Goal: Obtain resource: Download file/media

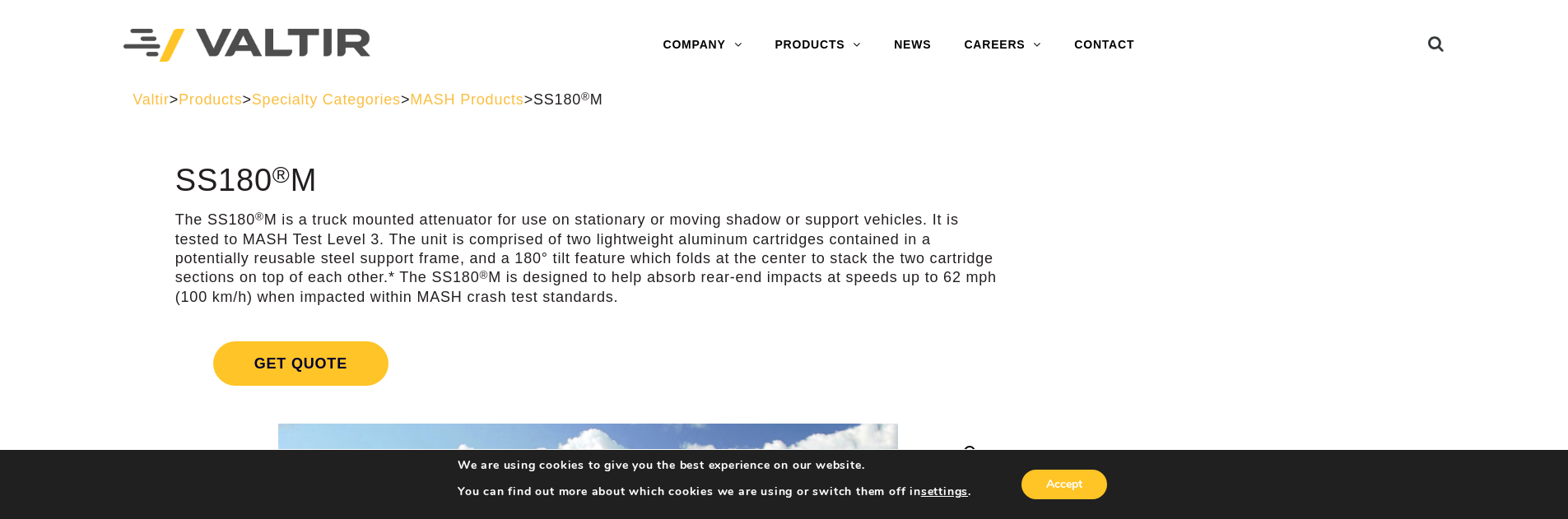
click at [244, 87] on div at bounding box center [310, 45] width 372 height 91
click at [242, 98] on span "Products" at bounding box center [210, 100] width 63 height 16
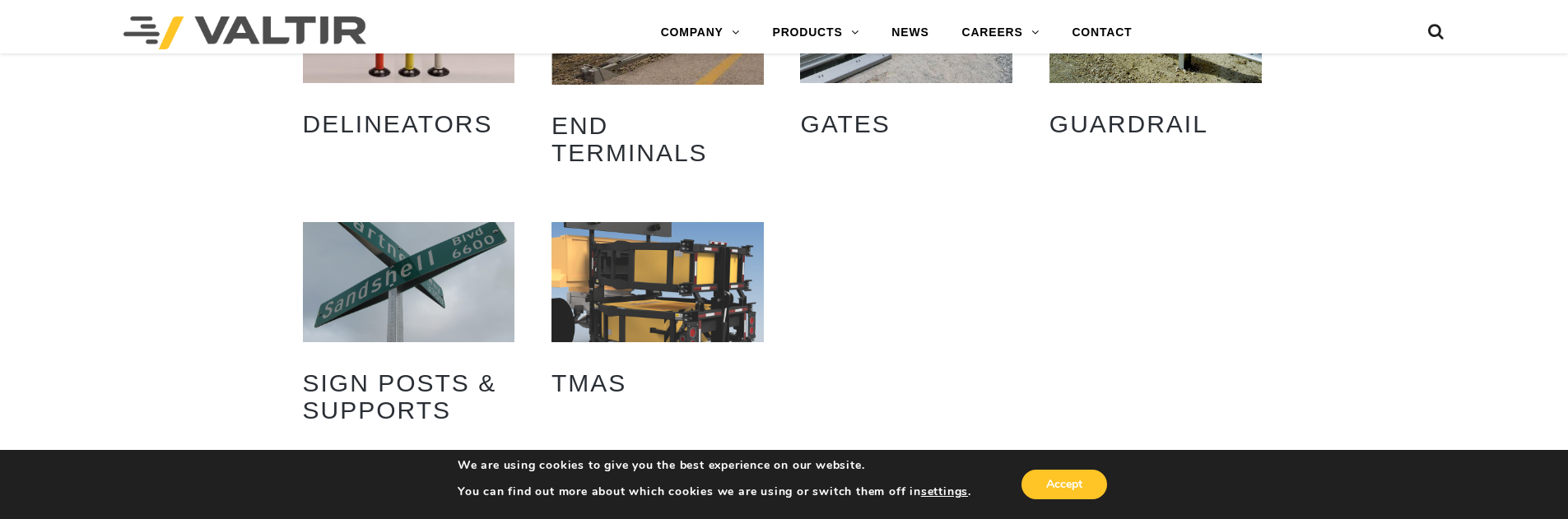
scroll to position [411, 0]
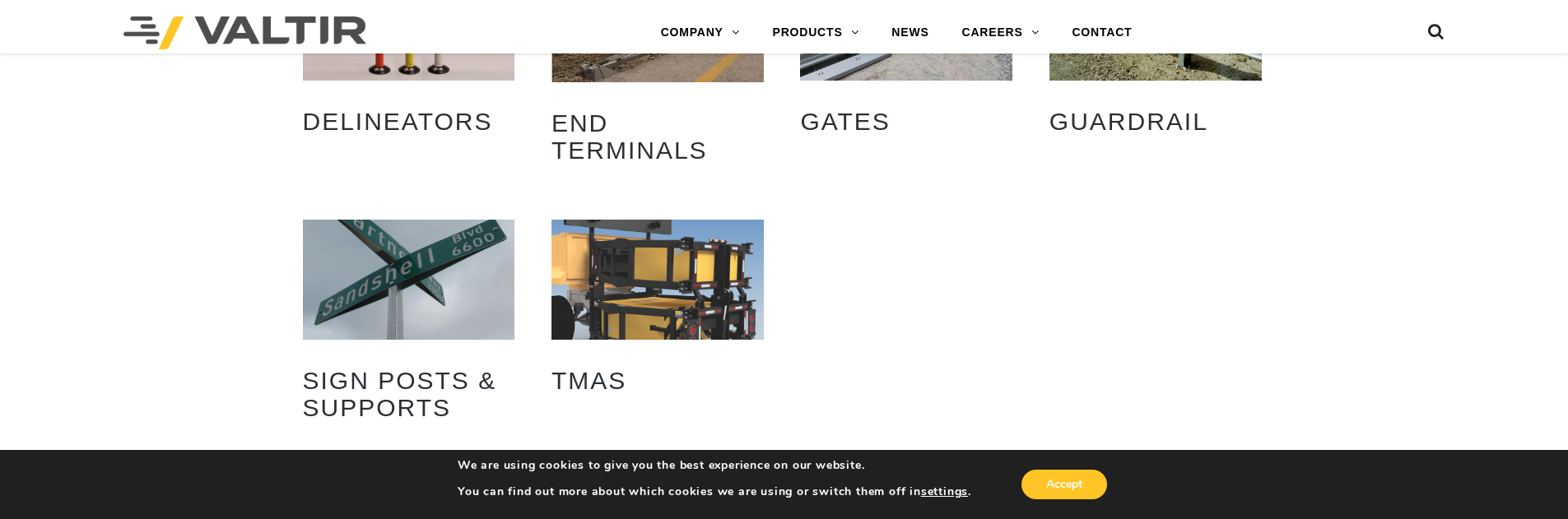
click at [642, 278] on img "Visit product category TMAs" at bounding box center [658, 280] width 213 height 119
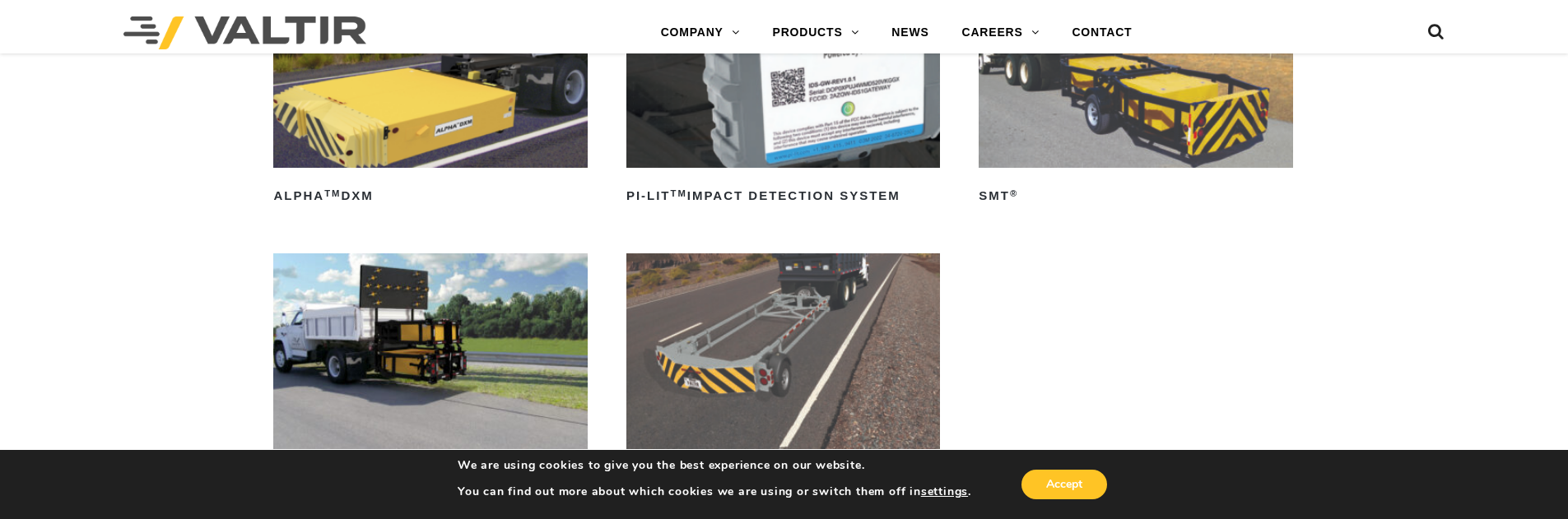
scroll to position [329, 0]
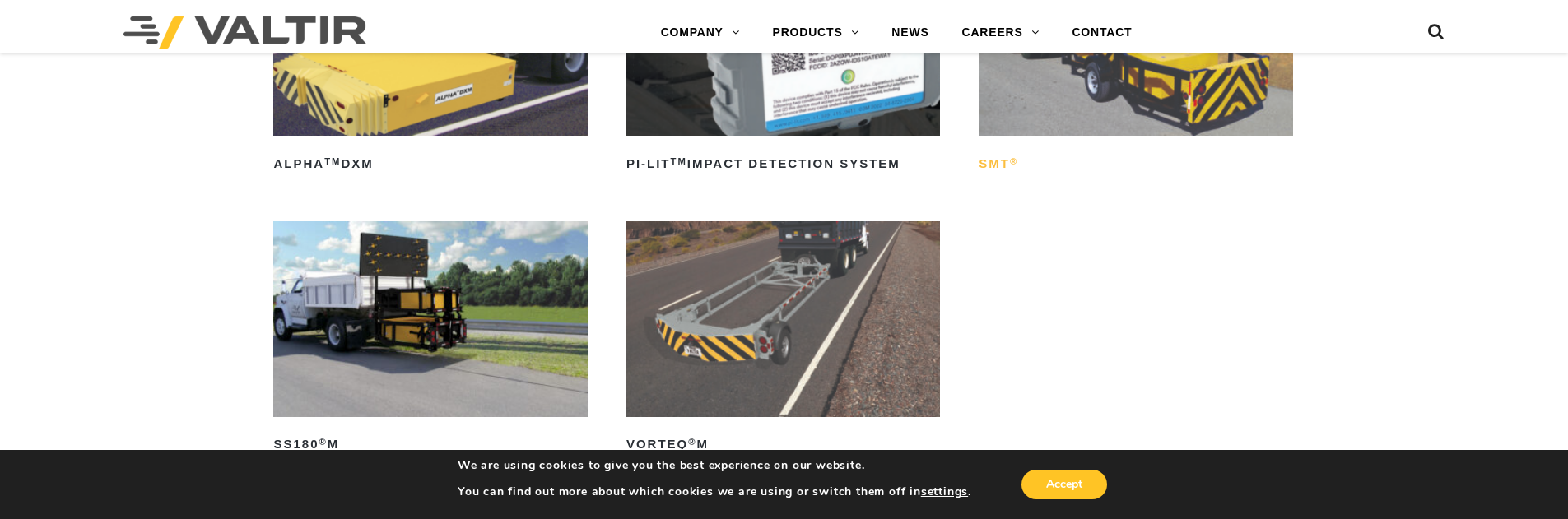
click at [1003, 167] on h2 "SMT ®" at bounding box center [1135, 164] width 313 height 27
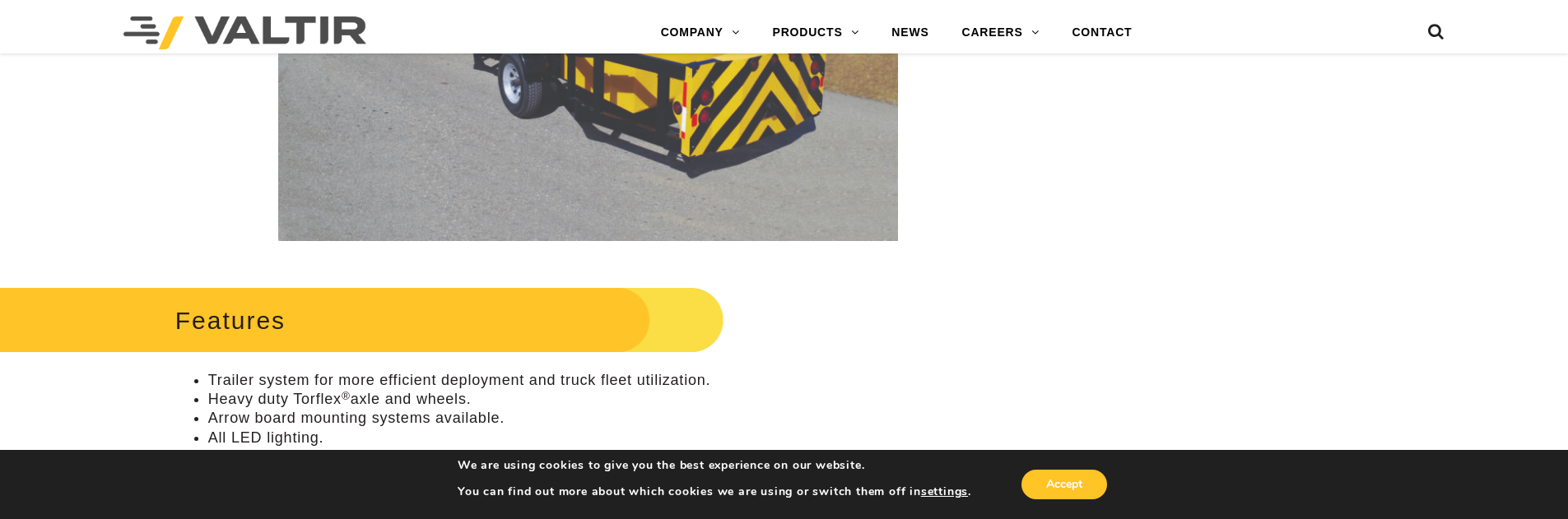
scroll to position [659, 0]
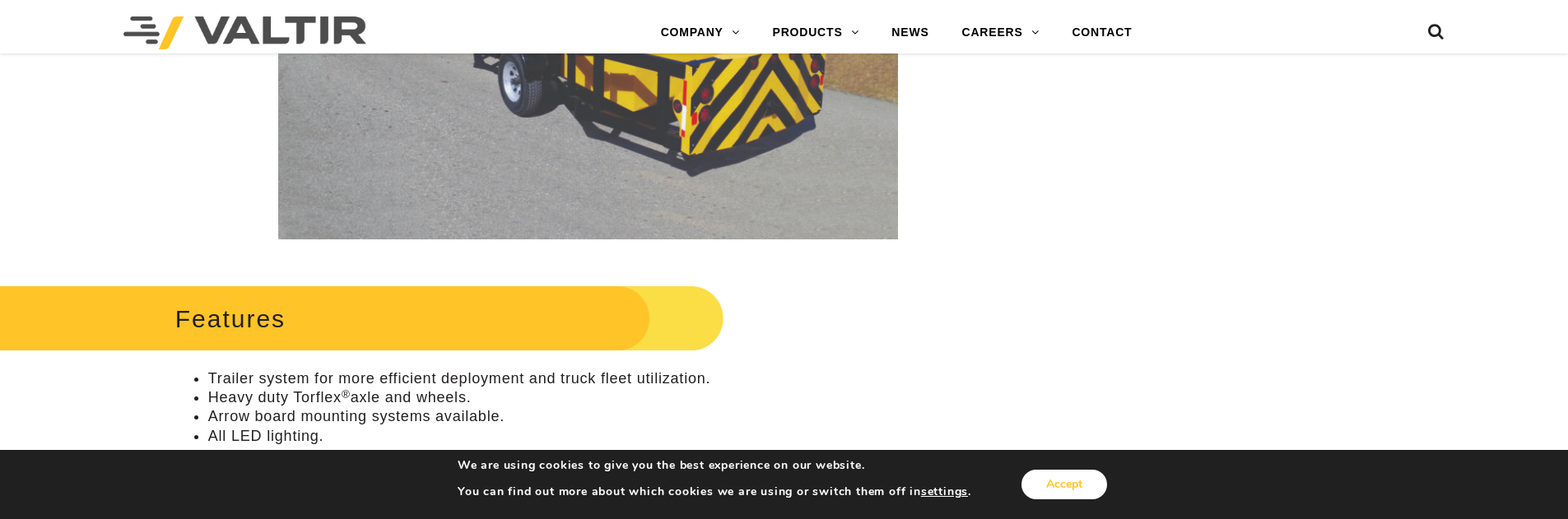
click at [1076, 471] on button "Accept" at bounding box center [1064, 484] width 85 height 29
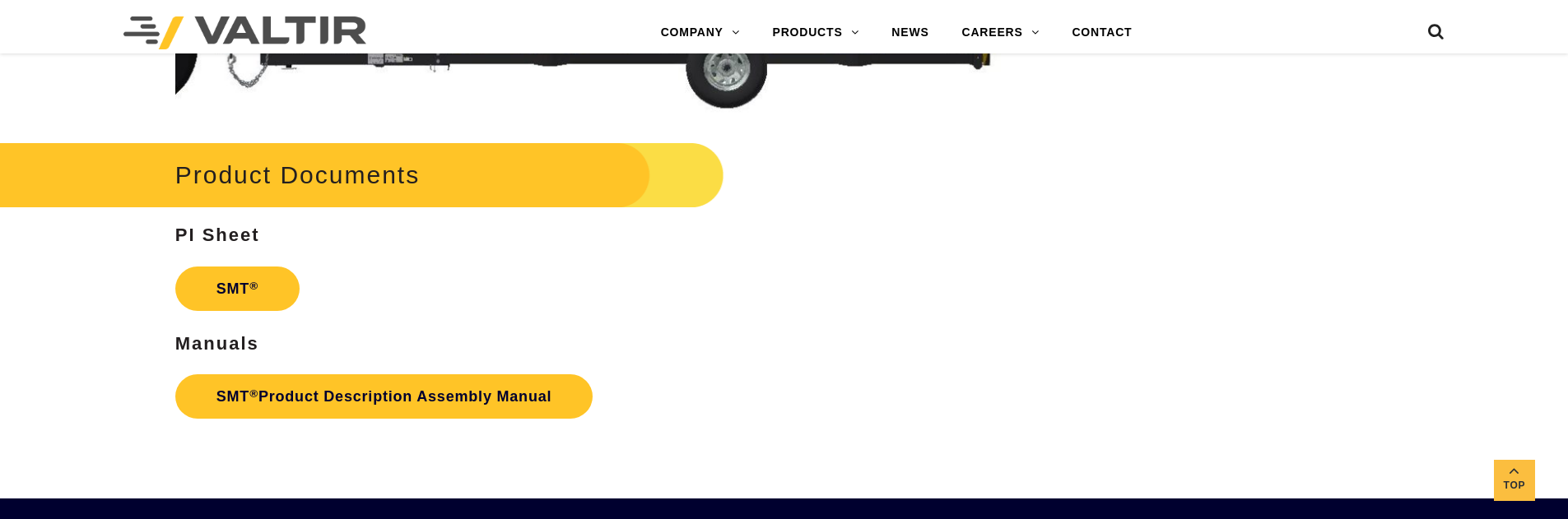
scroll to position [4610, 0]
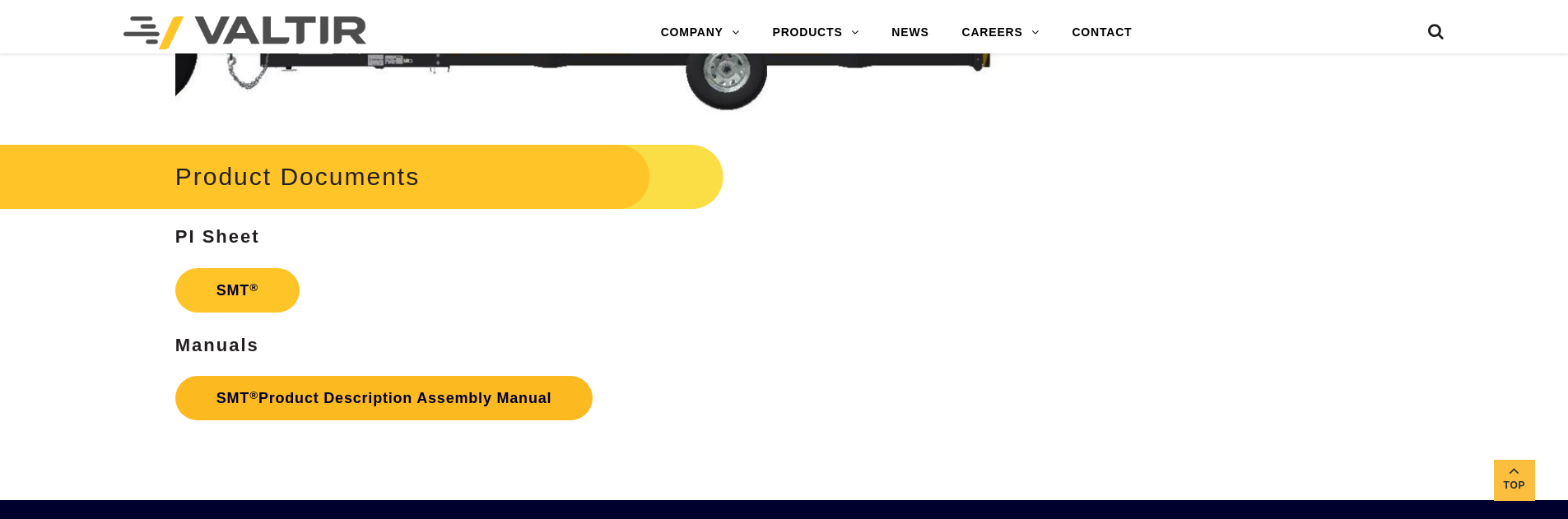
click at [309, 401] on link "SMT ® Product Description Assembly Manual" at bounding box center [385, 399] width 418 height 45
